Goal: Find specific page/section: Find specific page/section

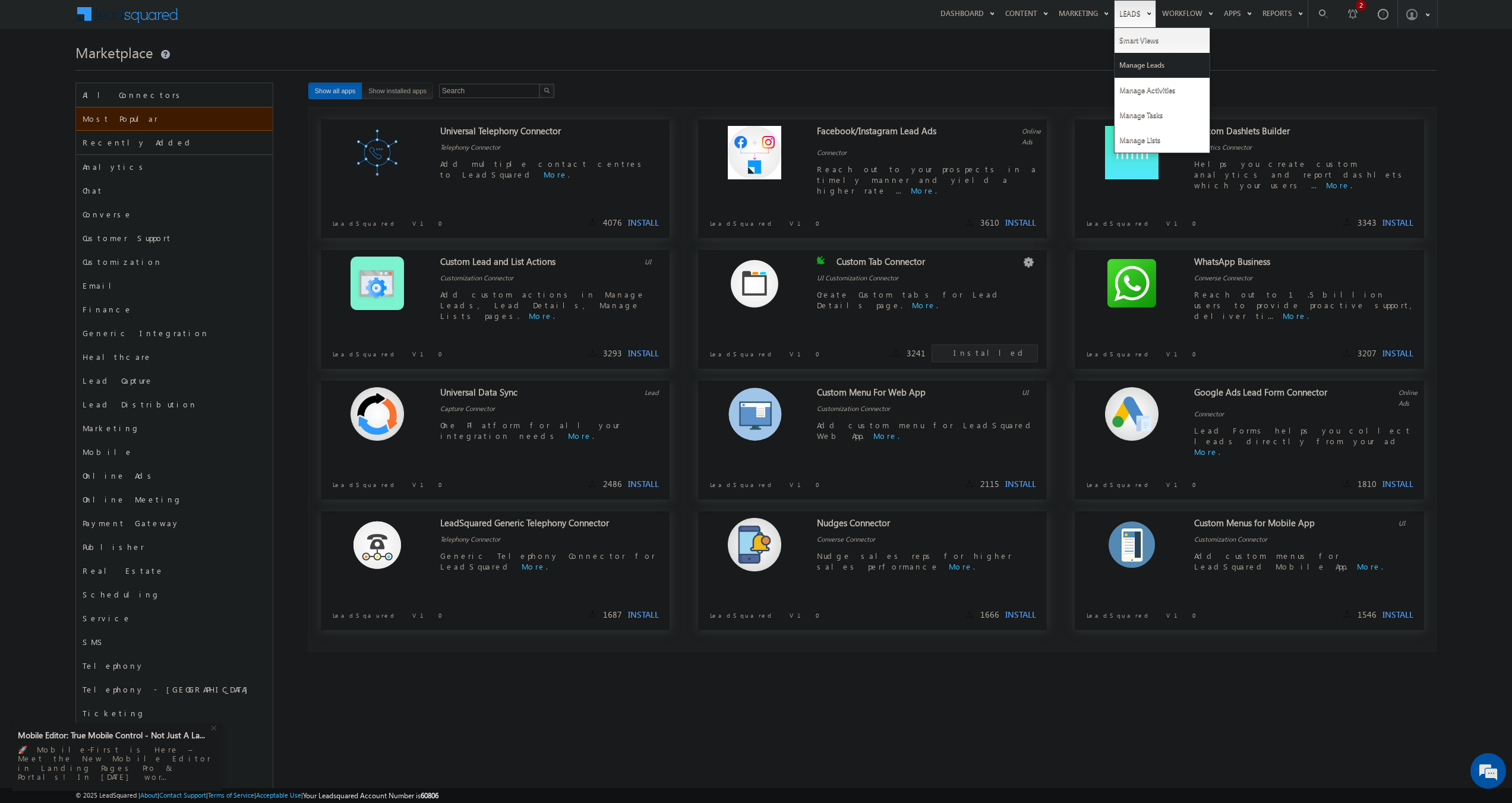
click at [1144, 62] on link "Manage Leads" at bounding box center [1162, 65] width 95 height 25
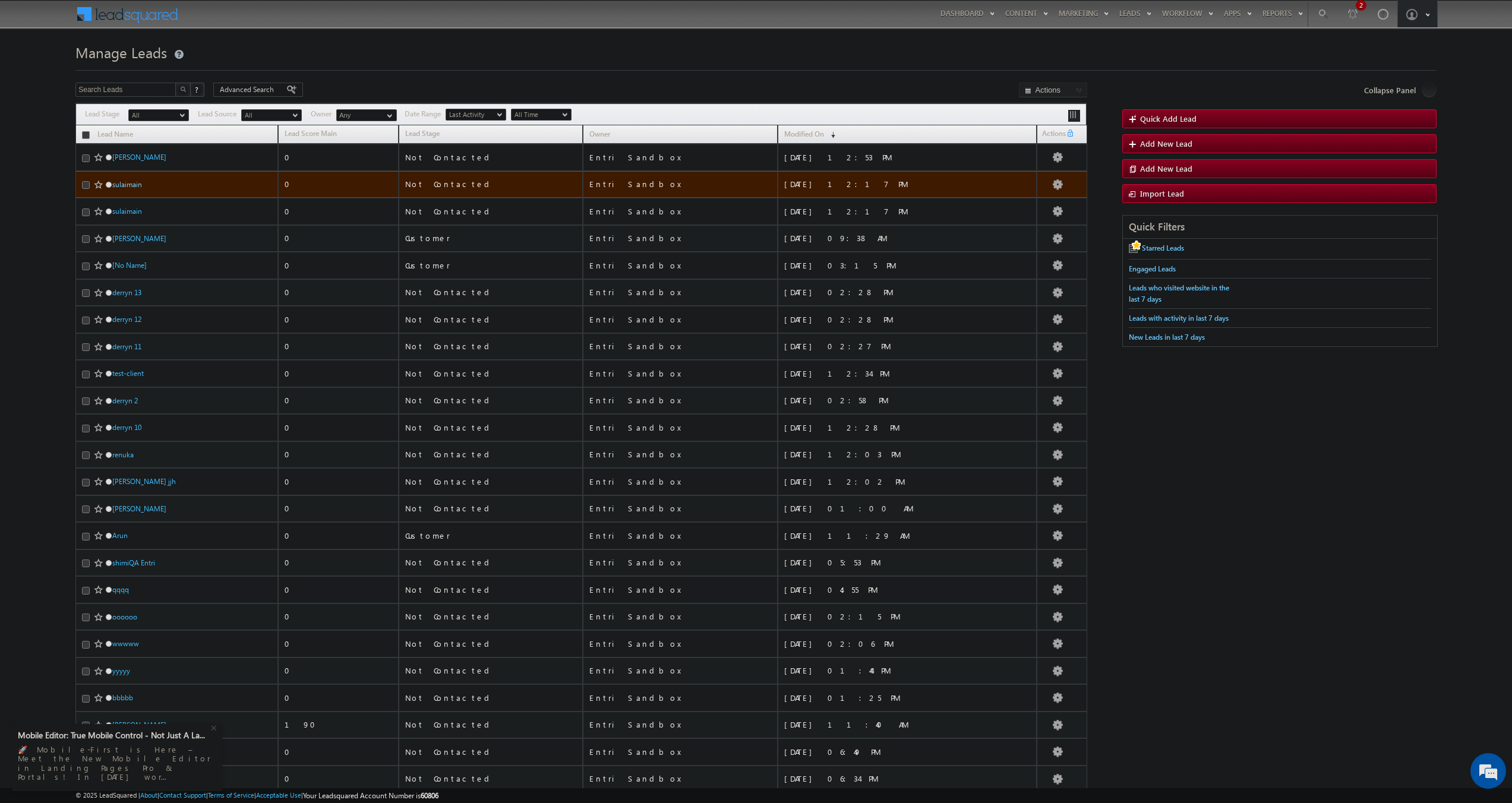
click at [140, 182] on link "sulaimain" at bounding box center [128, 184] width 30 height 9
